Goal: Task Accomplishment & Management: Manage account settings

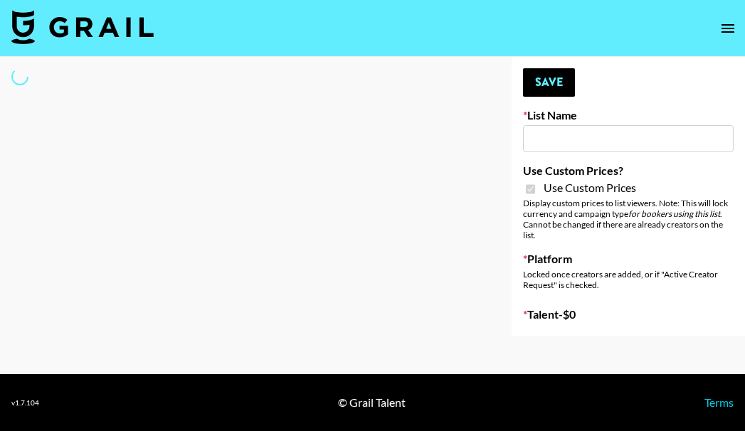
type input "Poizon IG ([DATE])"
checkbox input "true"
select select "Brand"
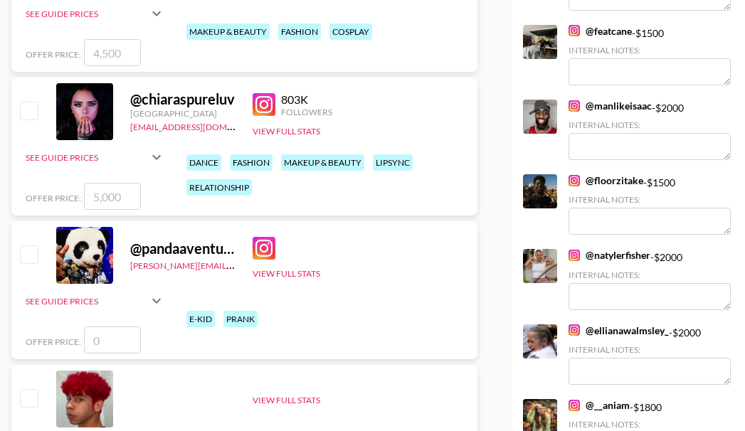
scroll to position [4054, 0]
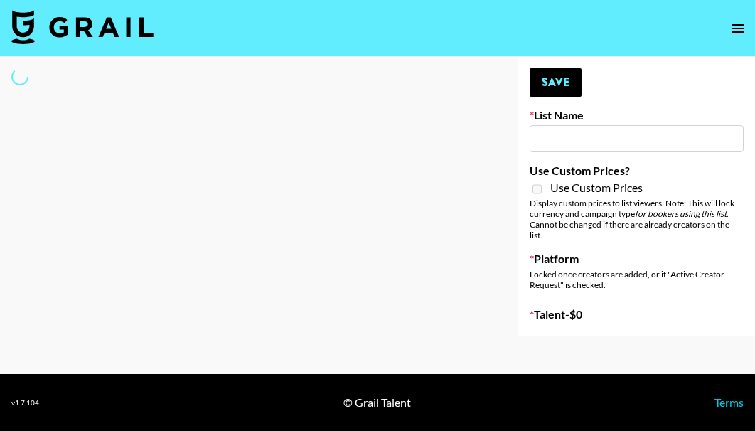
select select "Song"
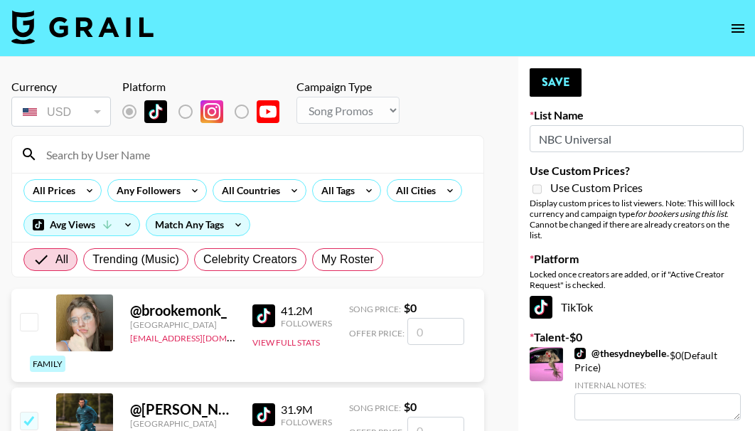
type input "NBC Universal"
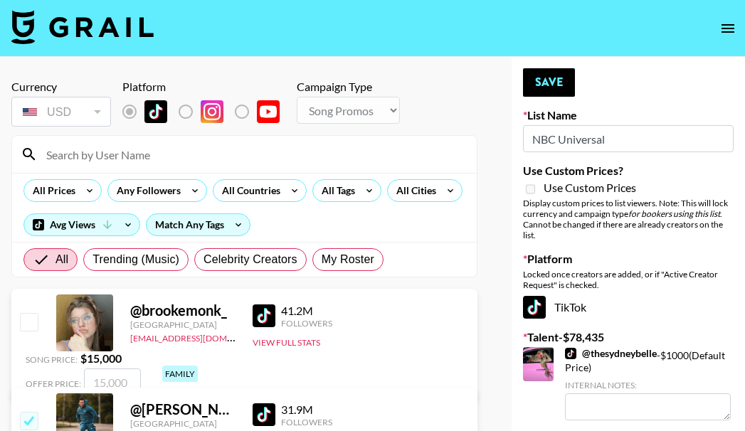
click at [145, 151] on input at bounding box center [253, 154] width 430 height 23
paste input "riccoross"
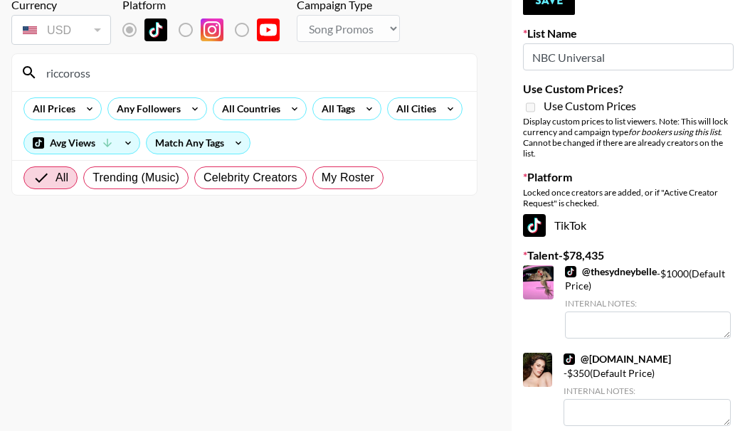
scroll to position [71, 0]
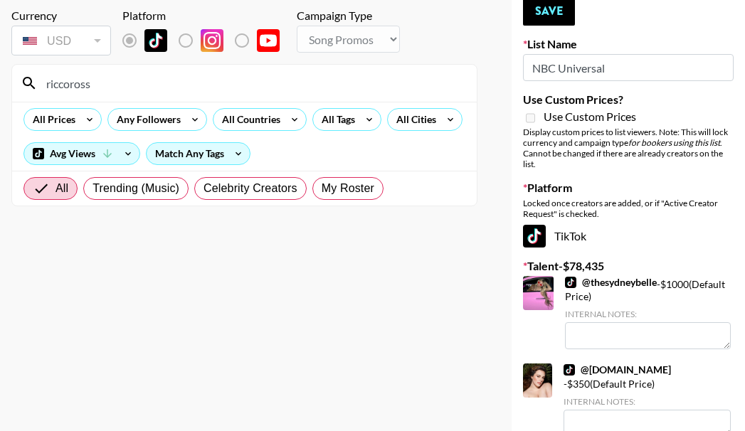
click at [147, 85] on input "riccoross" at bounding box center [253, 83] width 430 height 23
drag, startPoint x: 113, startPoint y: 85, endPoint x: 1, endPoint y: 84, distance: 112.4
paste input "https://www.tiktok.com/@"
click at [237, 85] on input "https://www.tiktok.com/@riccoross" at bounding box center [253, 83] width 430 height 23
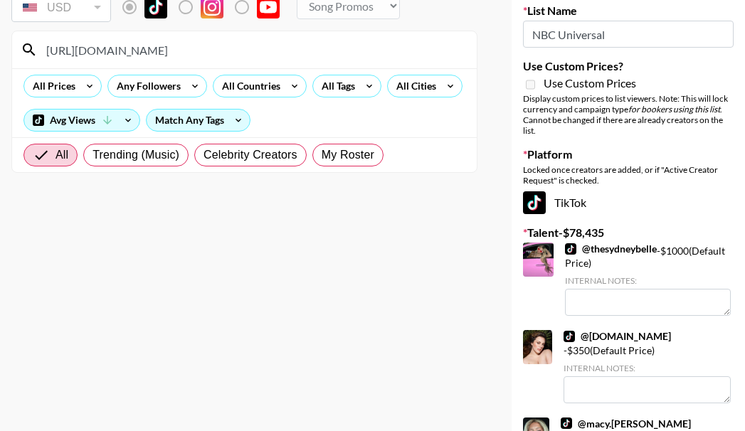
scroll to position [0, 0]
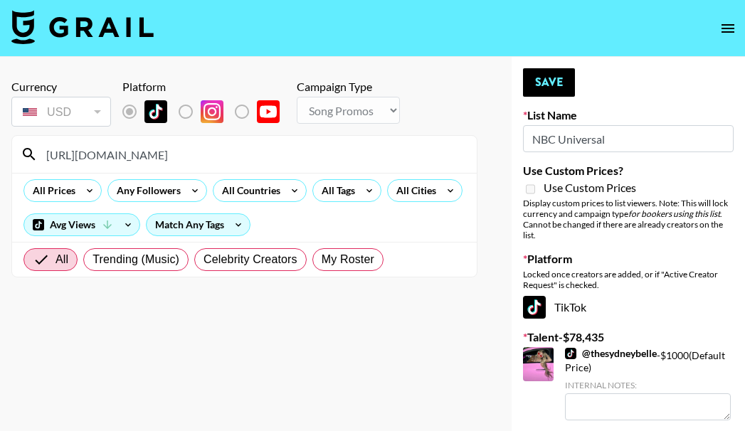
drag, startPoint x: 286, startPoint y: 161, endPoint x: 3, endPoint y: 148, distance: 283.4
paste input "Ricco R"
click at [151, 149] on input "Ricco Ross" at bounding box center [253, 154] width 430 height 23
drag, startPoint x: 163, startPoint y: 164, endPoint x: 151, endPoint y: 154, distance: 15.1
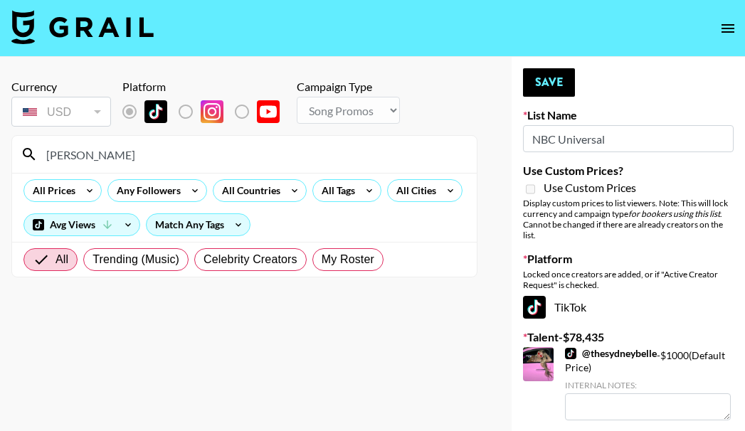
click at [161, 162] on input "Ricco Ross" at bounding box center [253, 154] width 430 height 23
type input "R"
click at [114, 149] on input at bounding box center [253, 154] width 430 height 23
click at [134, 159] on input at bounding box center [253, 154] width 430 height 23
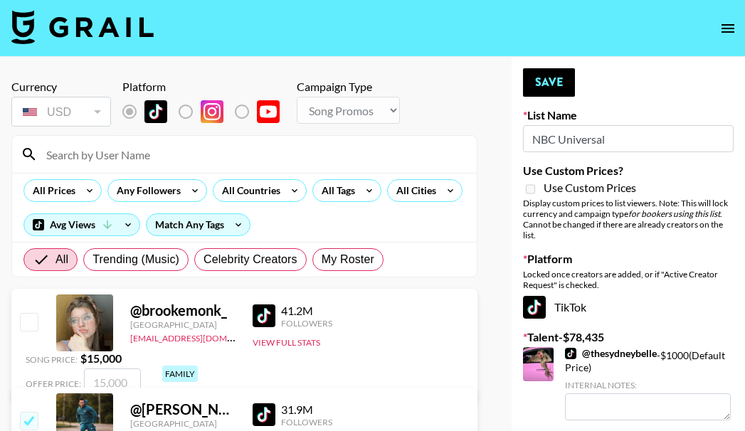
scroll to position [71, 0]
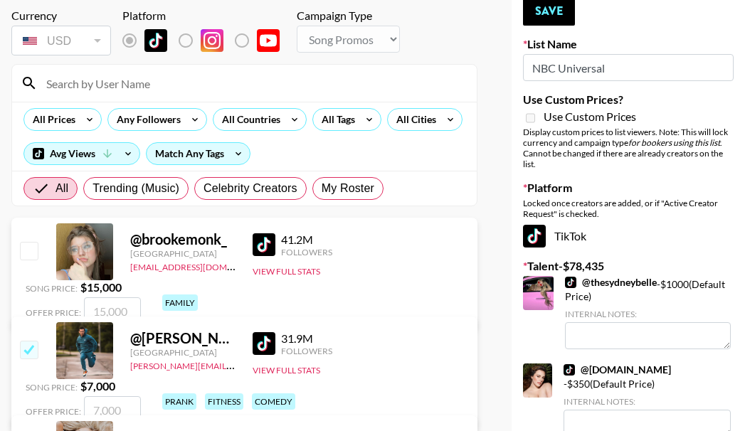
click at [134, 83] on input at bounding box center [253, 83] width 430 height 23
click at [144, 84] on input at bounding box center [253, 83] width 430 height 23
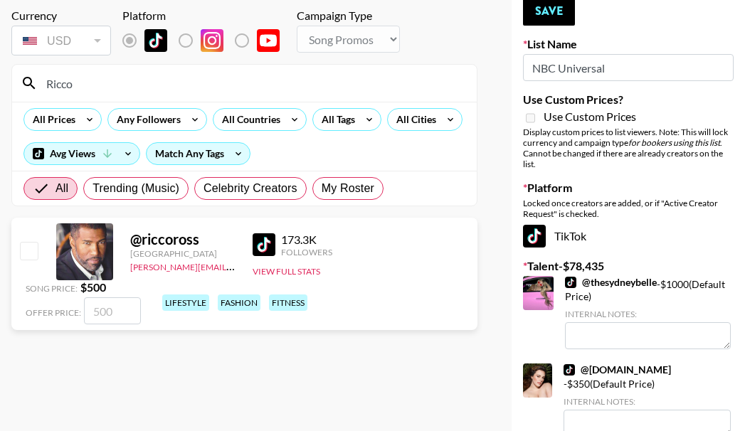
type input "Ricco"
click at [24, 253] on input "checkbox" at bounding box center [28, 250] width 17 height 17
checkbox input "true"
click at [106, 280] on strong "$ 500" at bounding box center [93, 287] width 26 height 14
drag, startPoint x: 444, startPoint y: 261, endPoint x: 412, endPoint y: 264, distance: 32.1
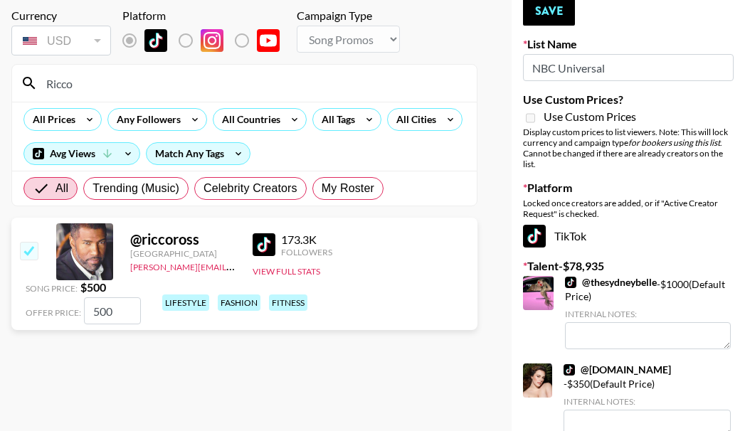
click at [141, 297] on input "500" at bounding box center [112, 310] width 57 height 27
drag, startPoint x: 450, startPoint y: 260, endPoint x: 410, endPoint y: 253, distance: 41.0
click at [141, 297] on input "500" at bounding box center [112, 310] width 57 height 27
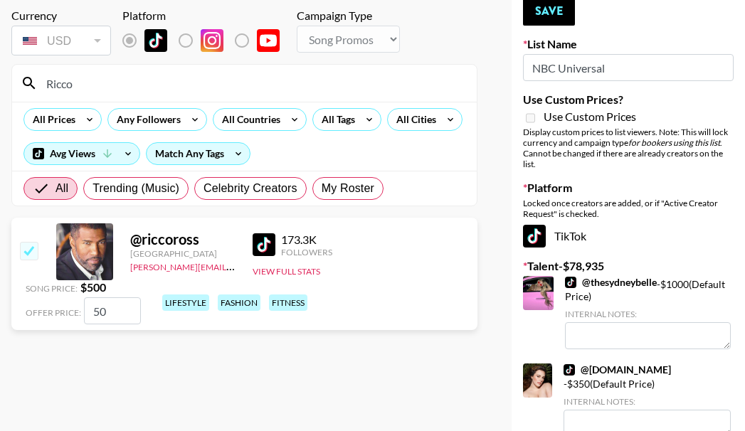
type input "5"
checkbox input "false"
type input "2"
checkbox input "true"
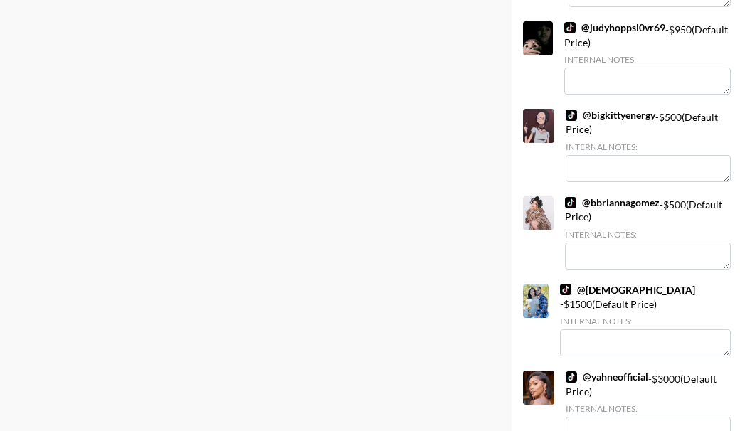
scroll to position [6033, 0]
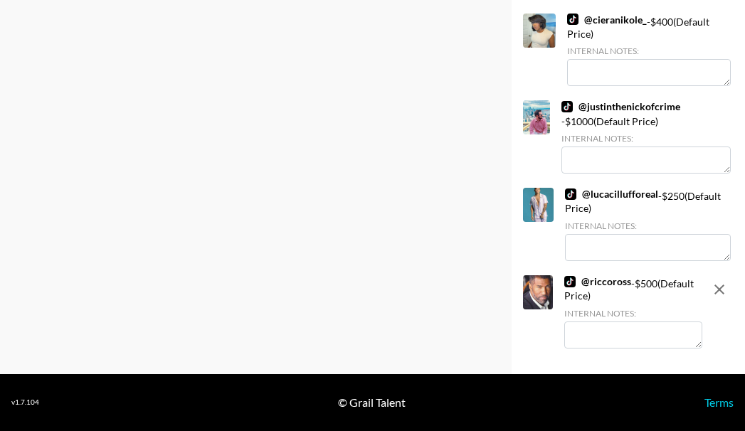
type input "2500"
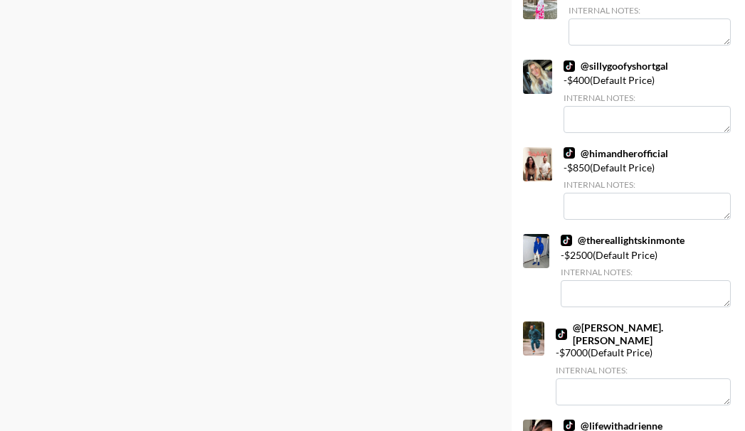
scroll to position [0, 0]
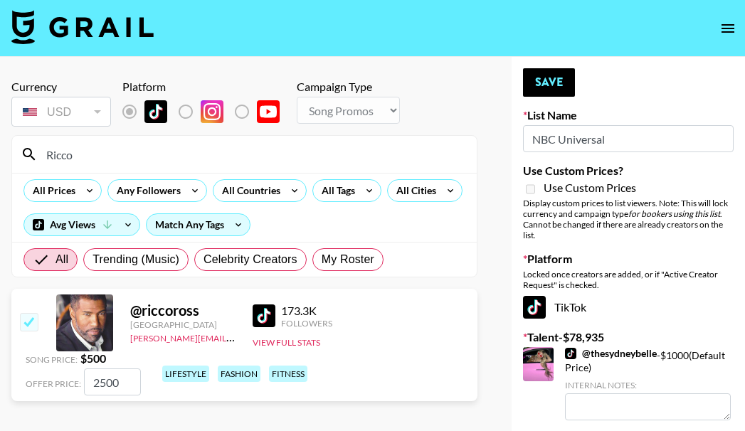
click at [464, 117] on div "Currency USD USD ​ Platform Campaign Type Choose Type... Song Promos Brand Prom…" at bounding box center [244, 105] width 466 height 50
click at [536, 88] on button "Save" at bounding box center [549, 82] width 52 height 28
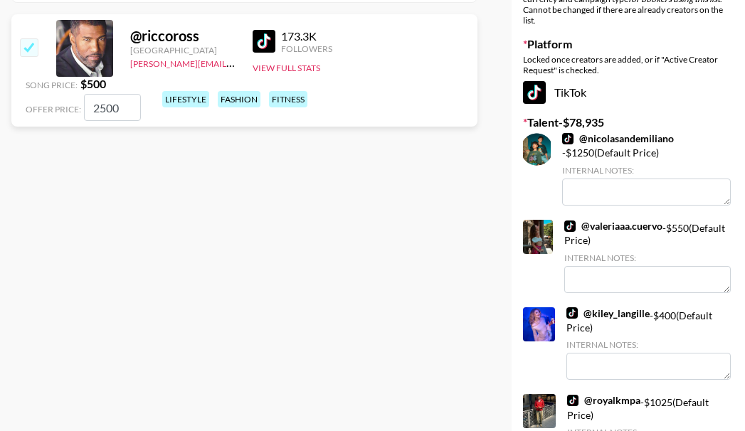
scroll to position [287, 0]
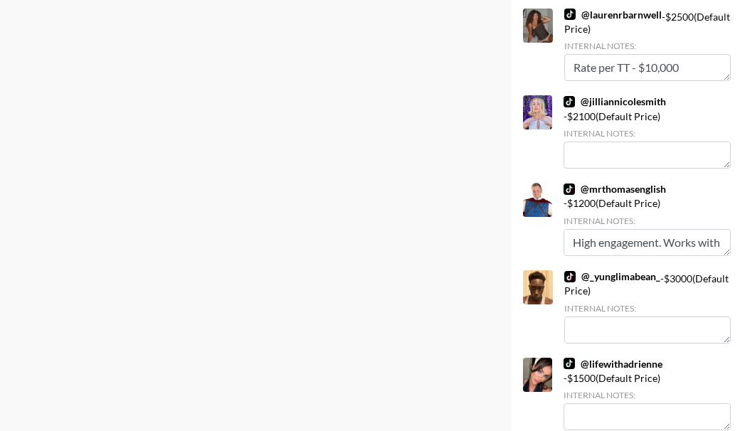
scroll to position [0, 0]
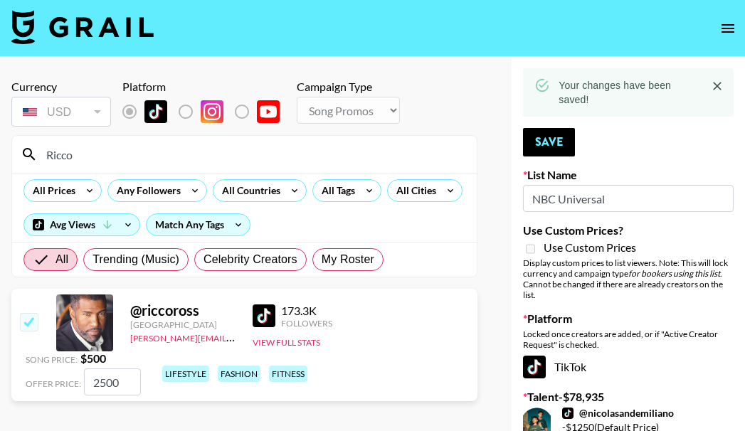
click at [437, 80] on div "Currency USD USD ​ Platform Campaign Type Choose Type... Song Promos Brand Prom…" at bounding box center [244, 105] width 466 height 50
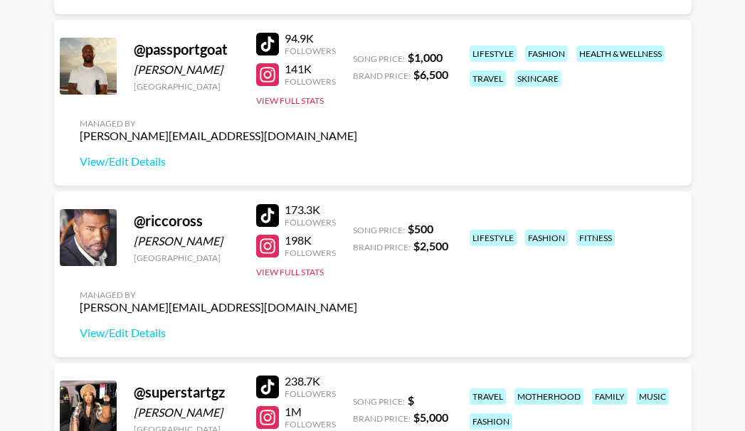
scroll to position [1067, 0]
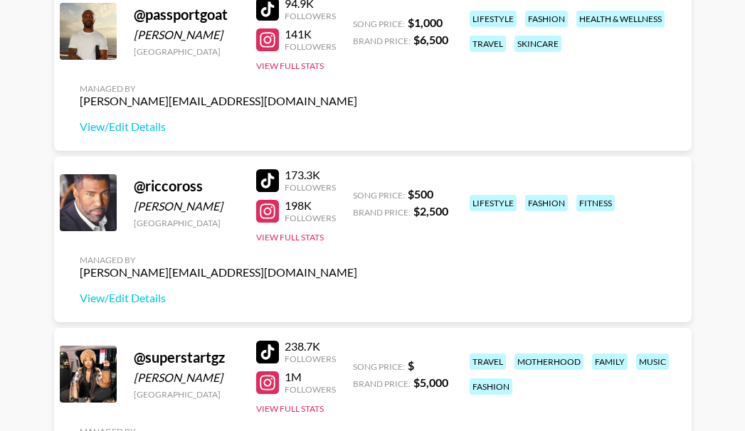
click at [265, 176] on div at bounding box center [267, 180] width 23 height 23
click at [124, 299] on link "View/Edit Details" at bounding box center [218, 298] width 277 height 14
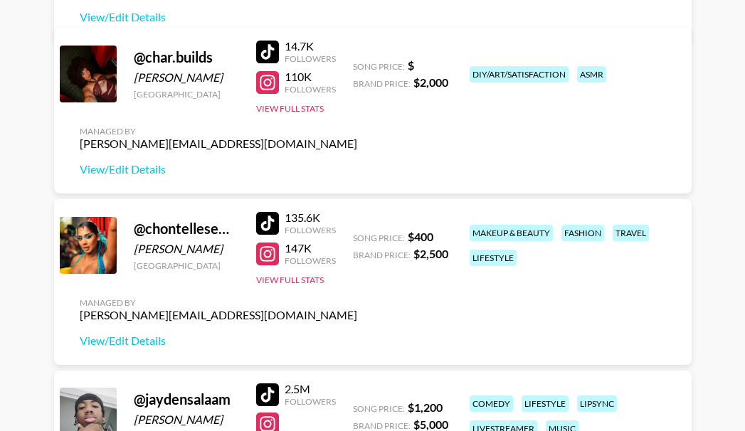
scroll to position [356, 0]
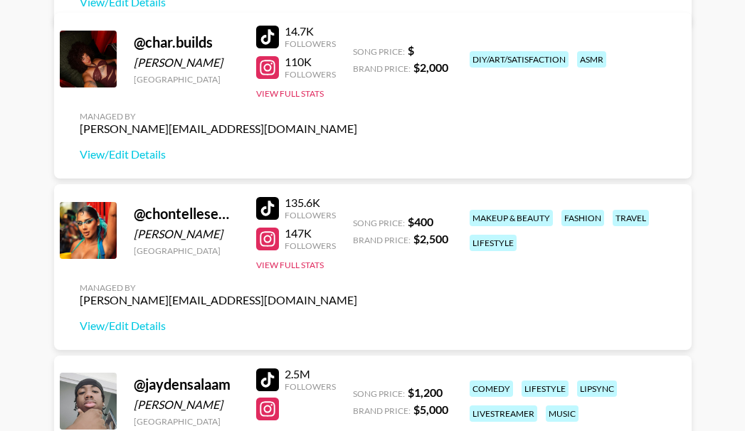
click at [274, 203] on div at bounding box center [267, 208] width 23 height 23
click at [272, 234] on div at bounding box center [267, 239] width 23 height 23
click at [273, 206] on div at bounding box center [267, 208] width 23 height 23
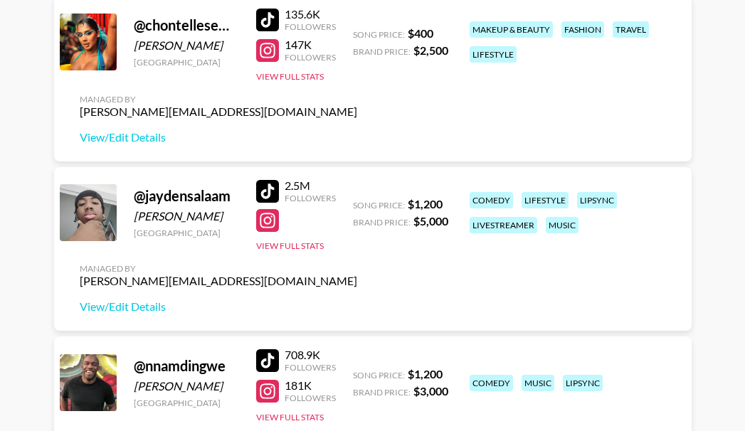
scroll to position [569, 0]
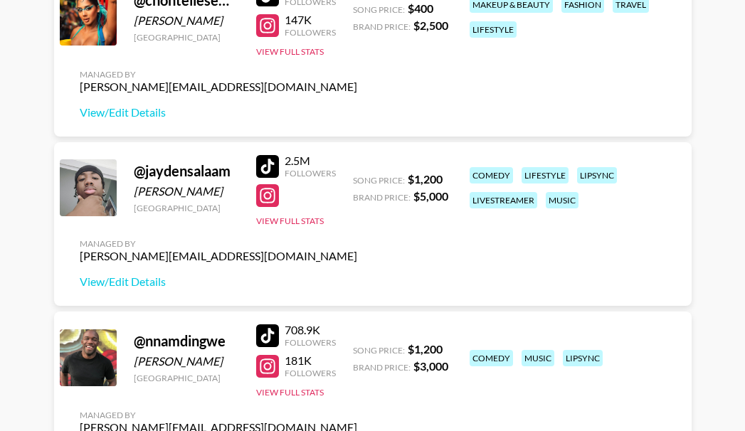
click at [267, 161] on div at bounding box center [267, 166] width 23 height 23
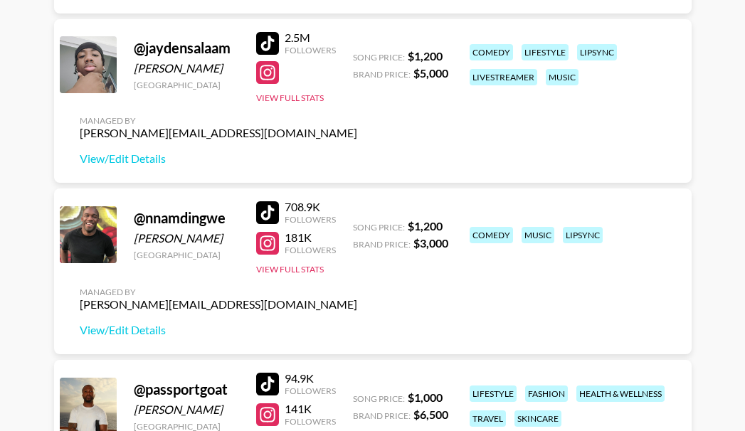
scroll to position [711, 0]
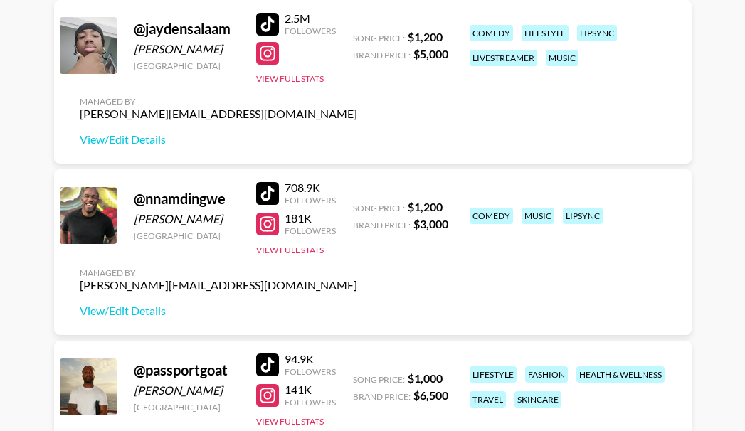
click at [274, 193] on div at bounding box center [267, 193] width 23 height 23
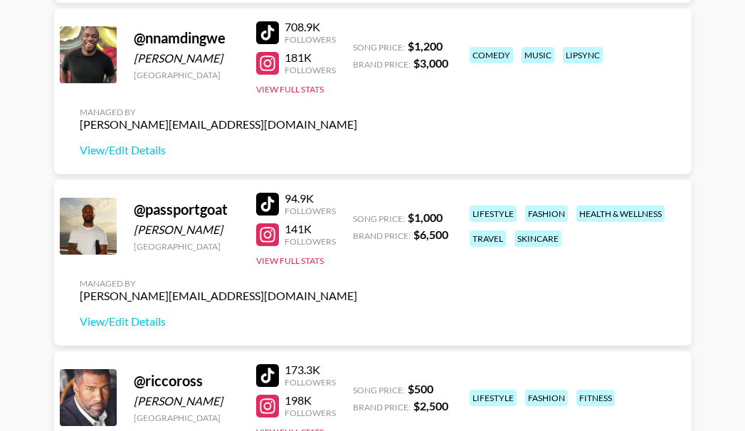
scroll to position [925, 0]
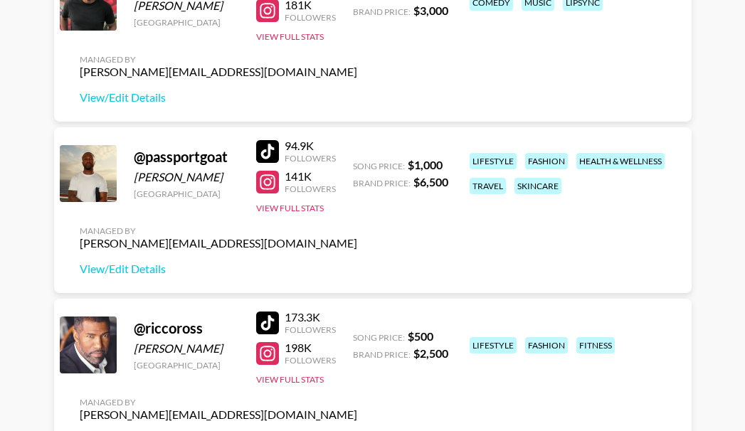
click at [265, 153] on div at bounding box center [267, 151] width 23 height 23
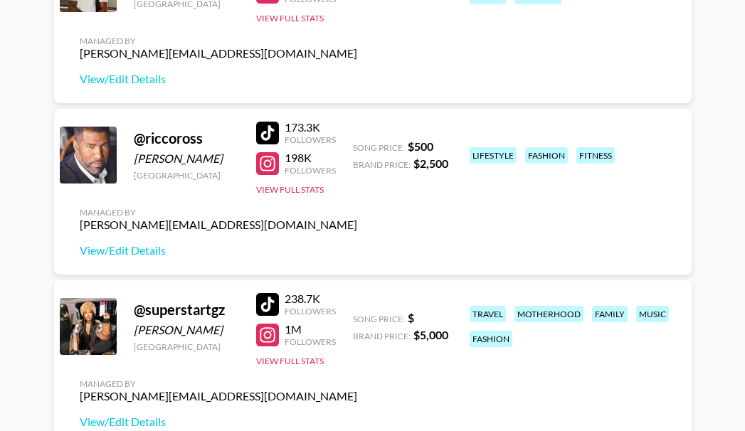
scroll to position [1138, 0]
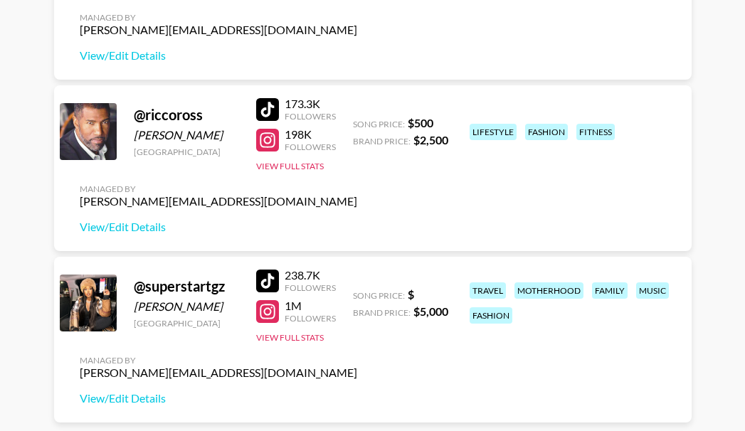
click at [265, 107] on div at bounding box center [267, 109] width 23 height 23
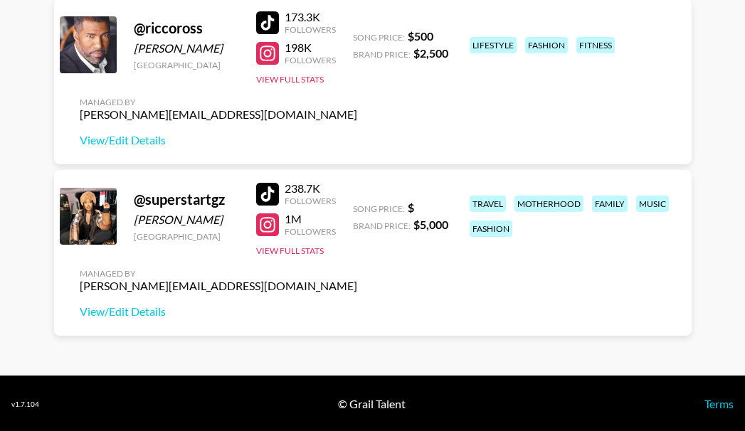
scroll to position [1226, 0]
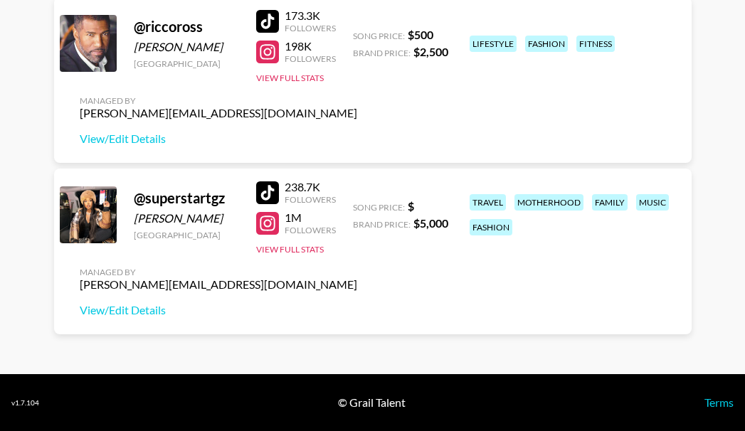
click at [269, 193] on div at bounding box center [267, 192] width 23 height 23
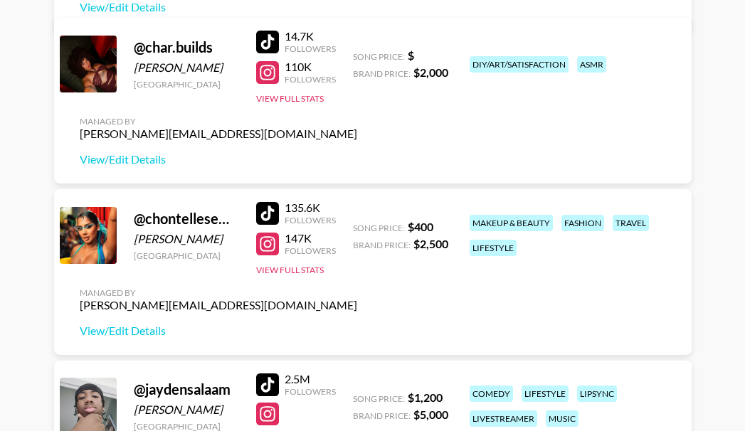
scroll to position [373, 0]
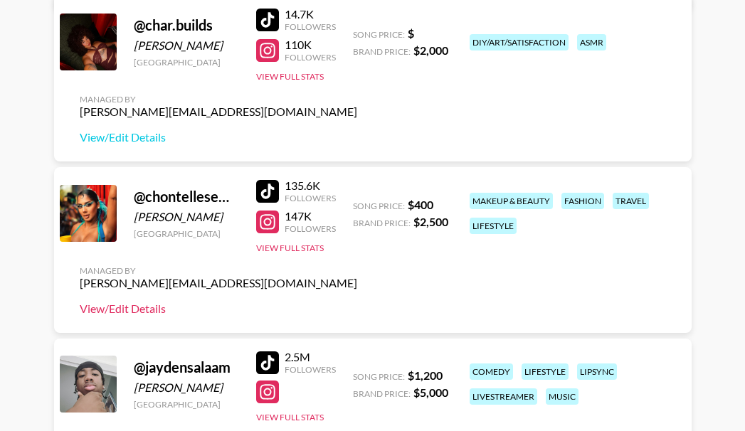
click at [139, 309] on link "View/Edit Details" at bounding box center [218, 309] width 277 height 14
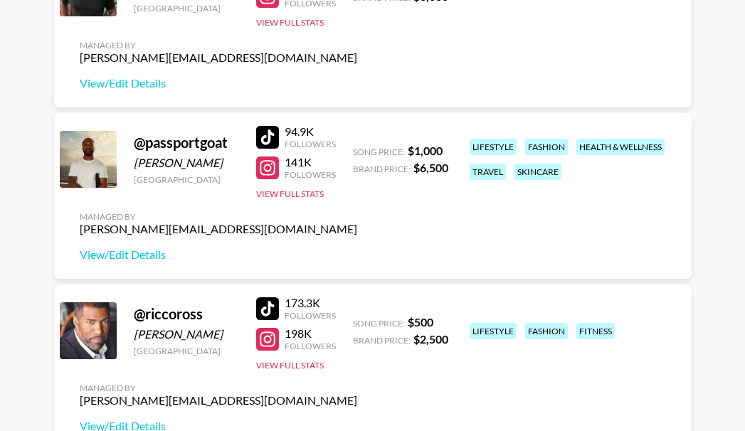
scroll to position [942, 0]
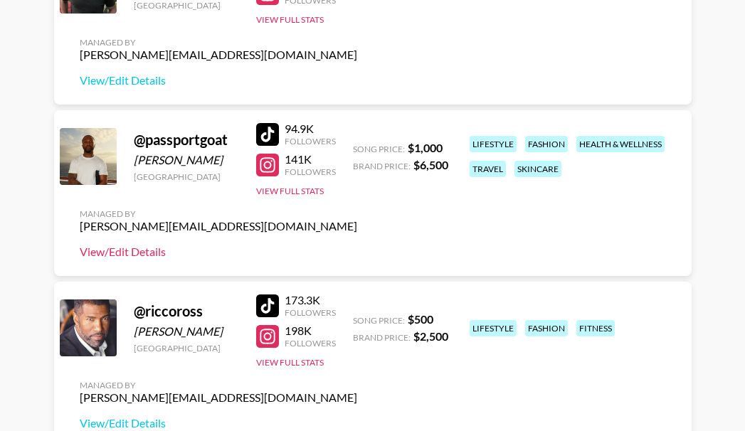
click at [130, 252] on link "View/Edit Details" at bounding box center [218, 252] width 277 height 14
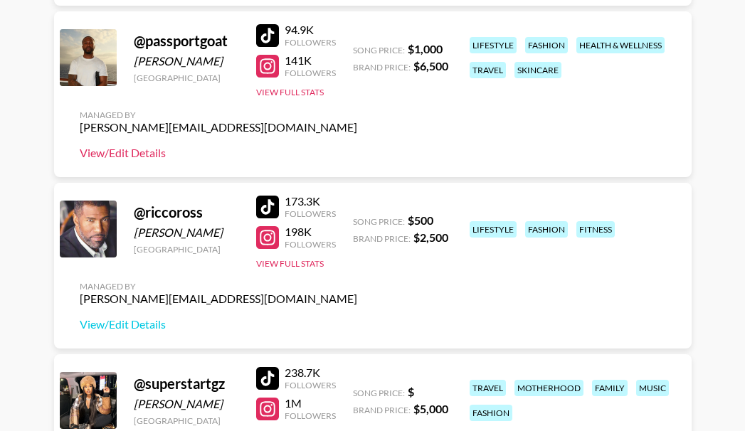
scroll to position [1084, 0]
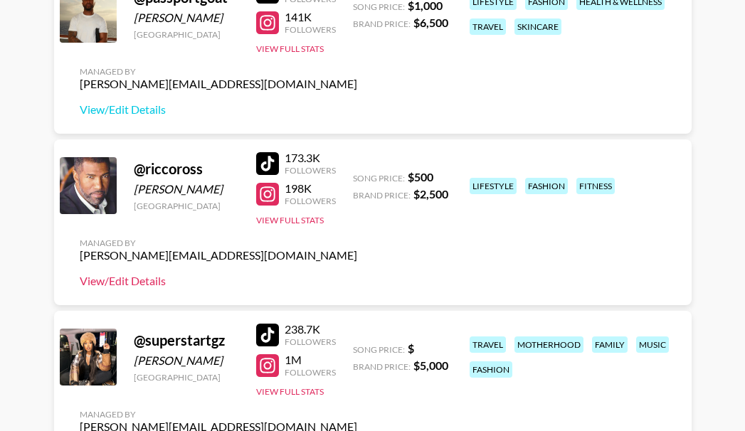
click at [142, 282] on link "View/Edit Details" at bounding box center [218, 281] width 277 height 14
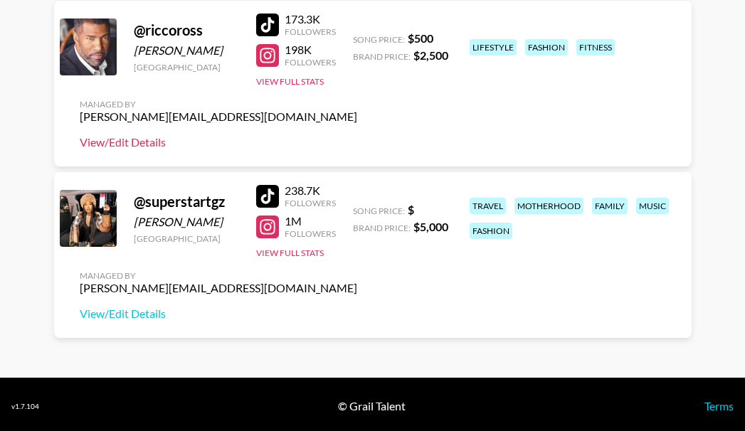
scroll to position [1226, 0]
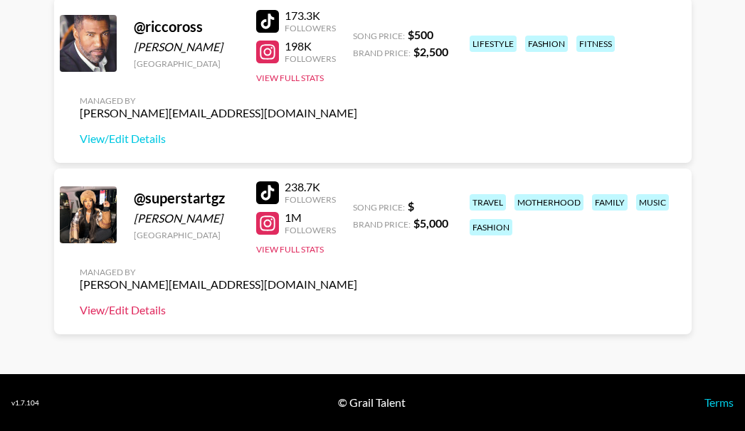
click at [142, 314] on link "View/Edit Details" at bounding box center [218, 310] width 277 height 14
drag, startPoint x: 216, startPoint y: 284, endPoint x: 75, endPoint y: 289, distance: 141.6
click at [75, 289] on div "@ superstartgz Tadaysha Taylor United States 238.7K Followers 1M Followers View…" at bounding box center [372, 252] width 637 height 166
copy div "[PERSON_NAME][EMAIL_ADDRESS][DOMAIN_NAME]"
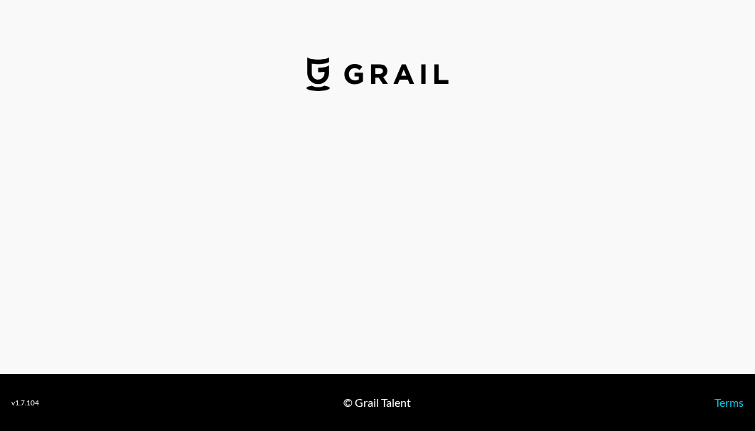
select select "USD"
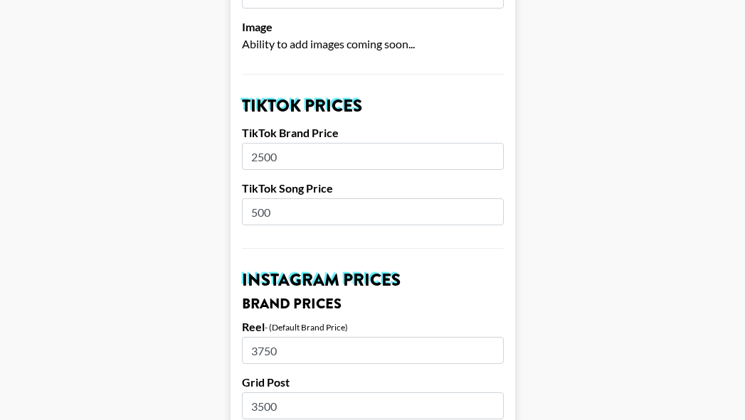
scroll to position [427, 0]
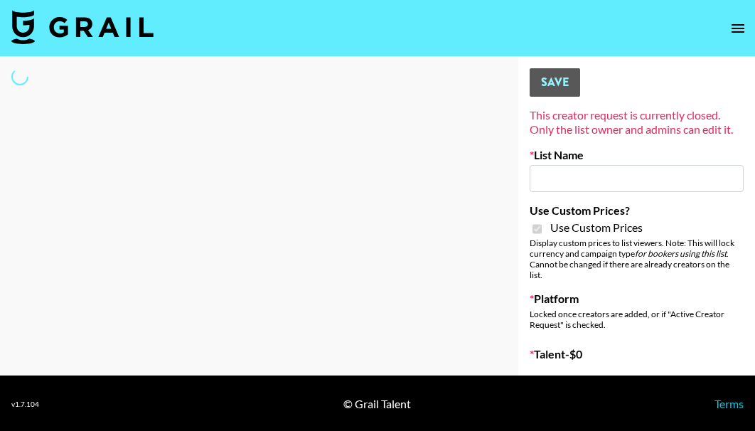
type input "[PERSON_NAME]"
checkbox input "true"
select select "Brand"
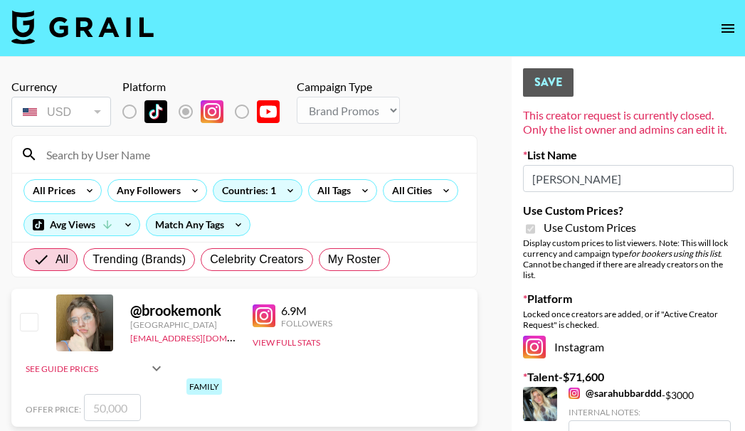
click at [119, 154] on input at bounding box center [253, 154] width 430 height 23
paste input "chontellesewett"
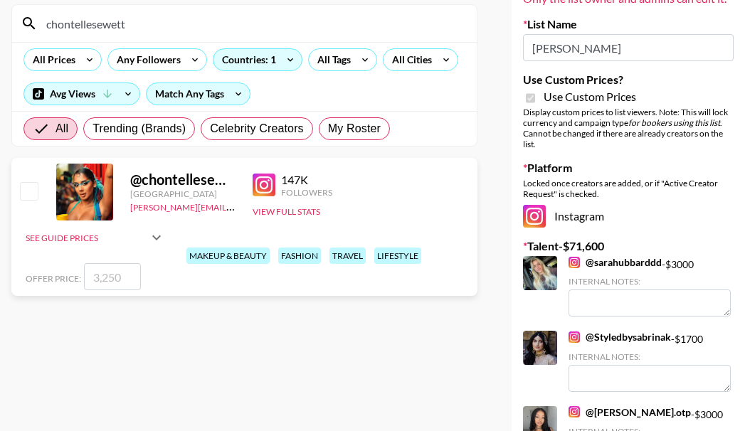
scroll to position [142, 0]
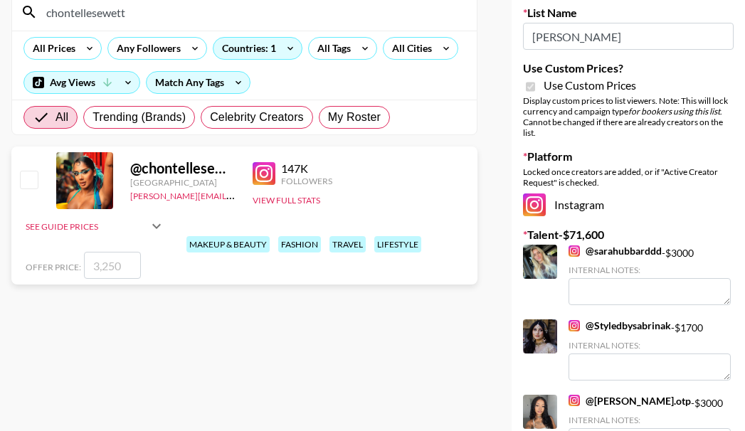
type input "chontellesewett"
click at [28, 180] on input "checkbox" at bounding box center [28, 179] width 17 height 17
checkbox input "true"
type input "3250"
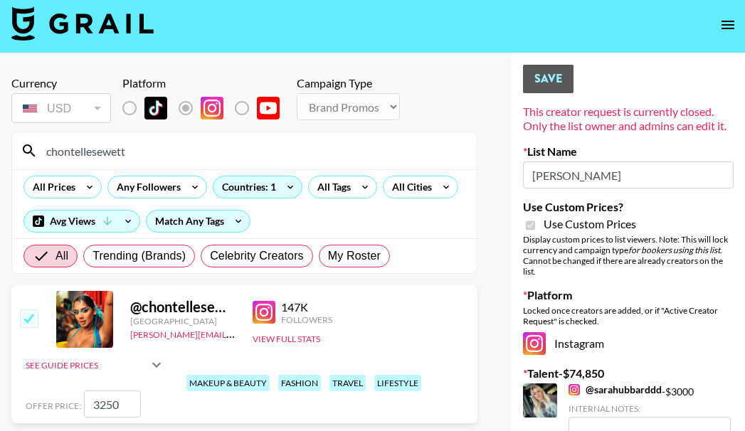
scroll to position [0, 0]
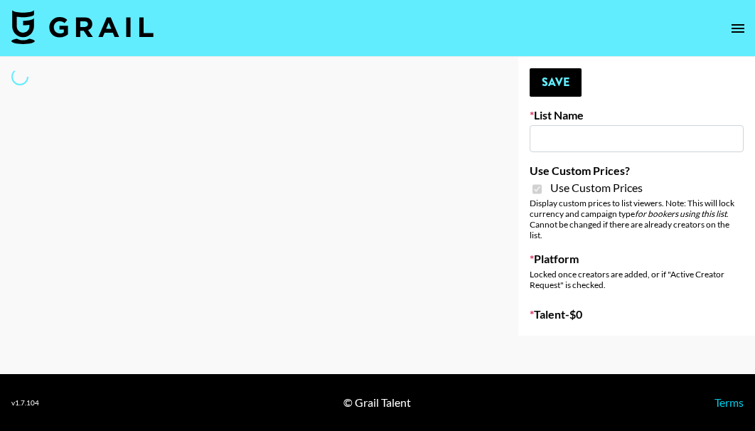
select select "Brand"
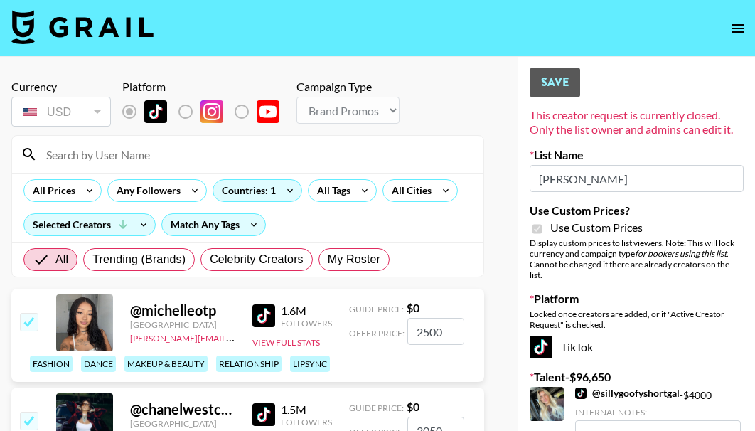
type input "[PERSON_NAME]"
checkbox input "true"
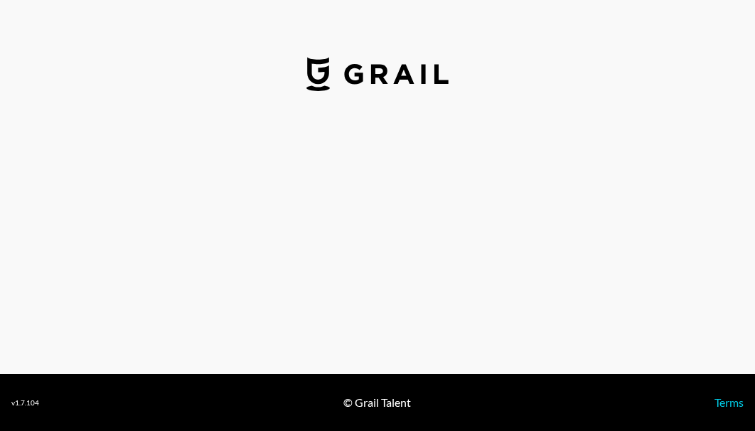
select select "USD"
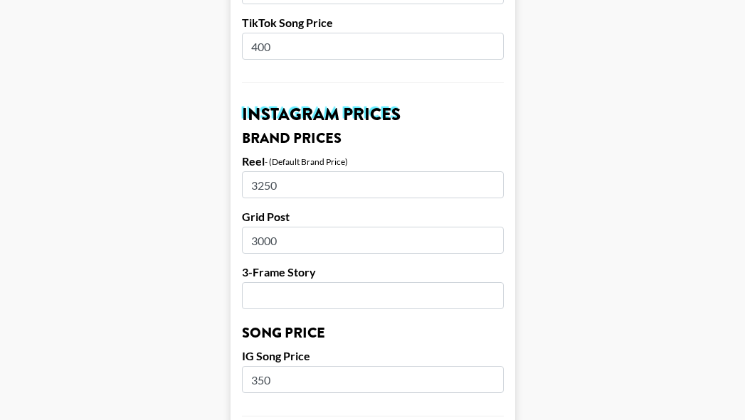
scroll to position [640, 0]
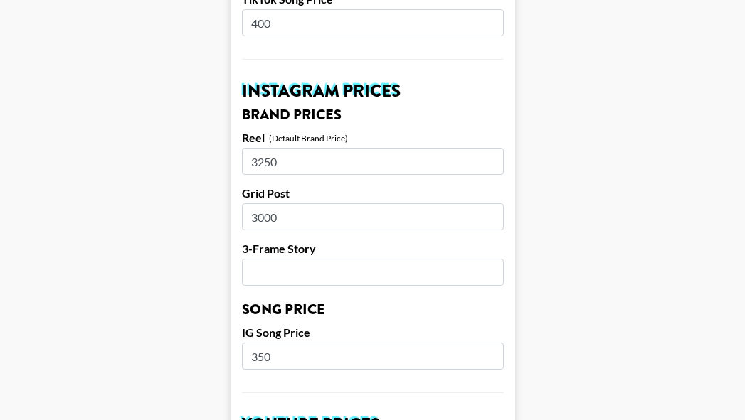
drag, startPoint x: 300, startPoint y: 144, endPoint x: 243, endPoint y: 140, distance: 57.8
click at [243, 140] on form "Airtable ID: recCkUTpss6vak52a Manager(s) [PERSON_NAME][EMAIL_ADDRESS][DOMAIN_N…" at bounding box center [372, 335] width 284 height 1790
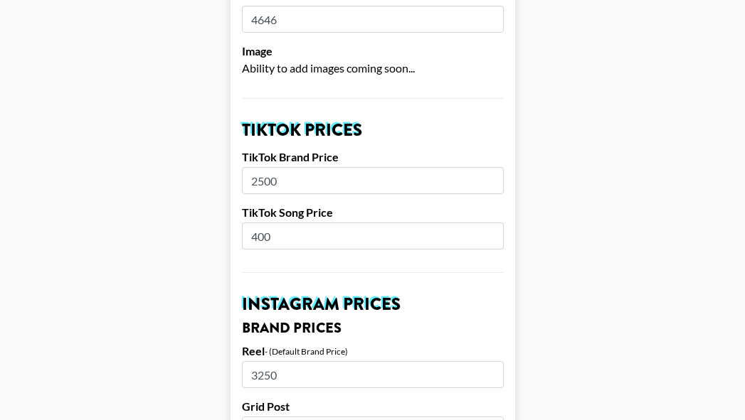
scroll to position [356, 0]
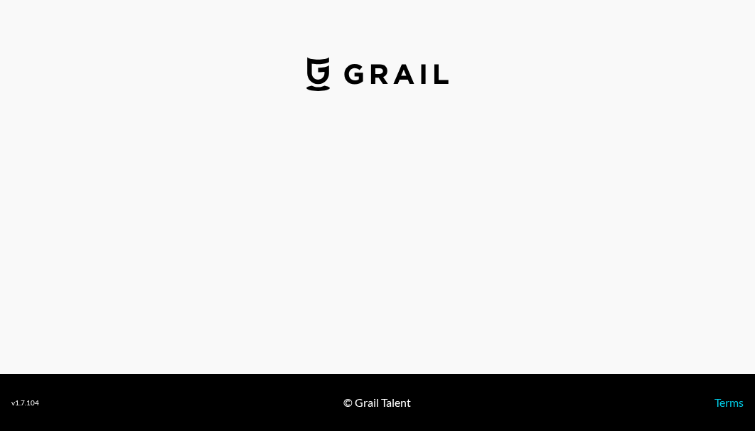
select select "USD"
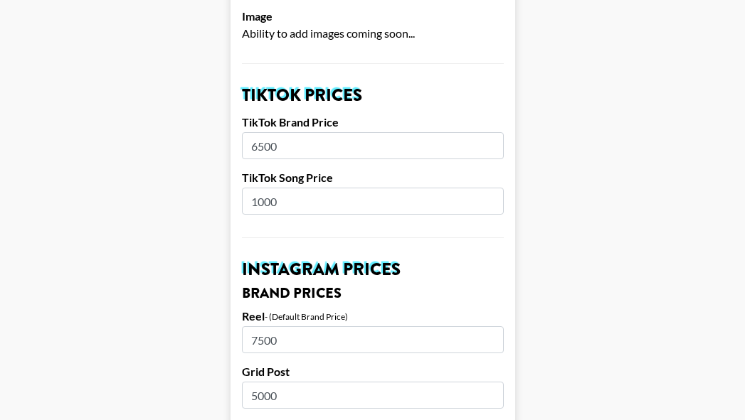
scroll to position [498, 0]
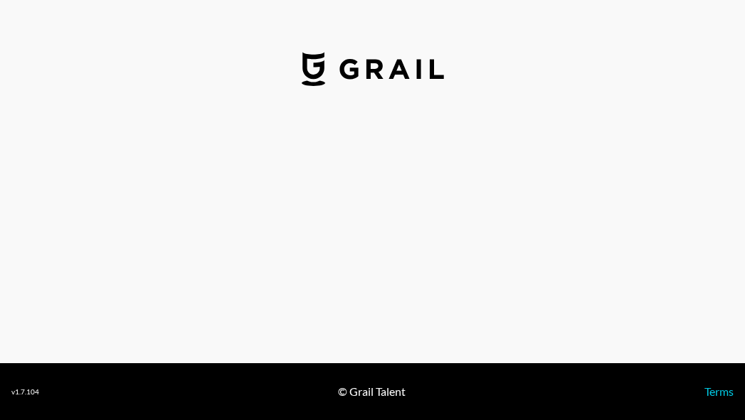
select select "USD"
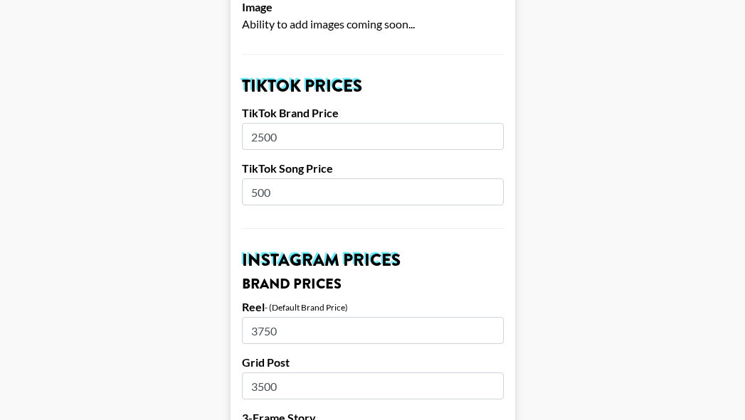
scroll to position [498, 0]
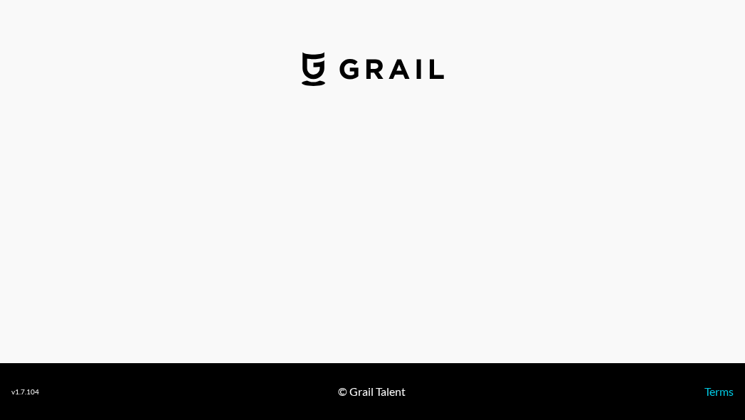
select select "USD"
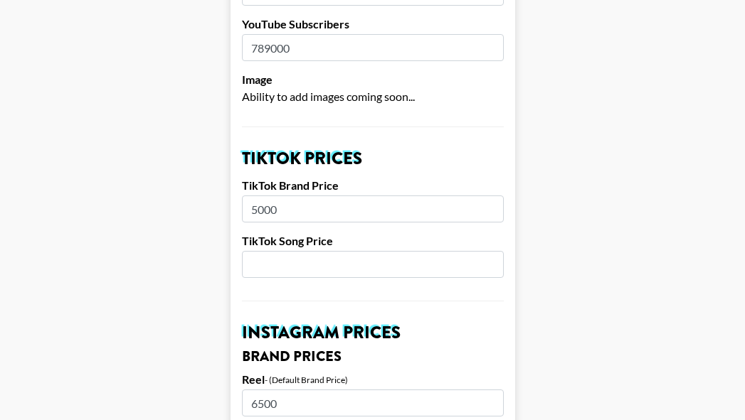
scroll to position [356, 0]
